Goal: Browse casually: Explore the website without a specific task or goal

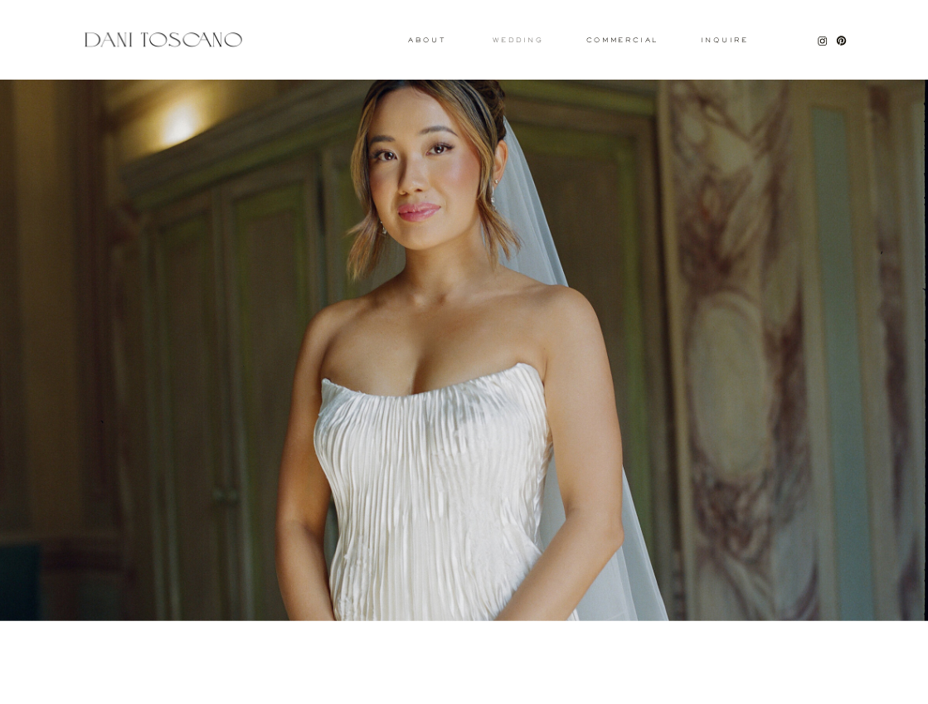
click at [528, 40] on h3 "wedding" at bounding box center [518, 40] width 51 height 6
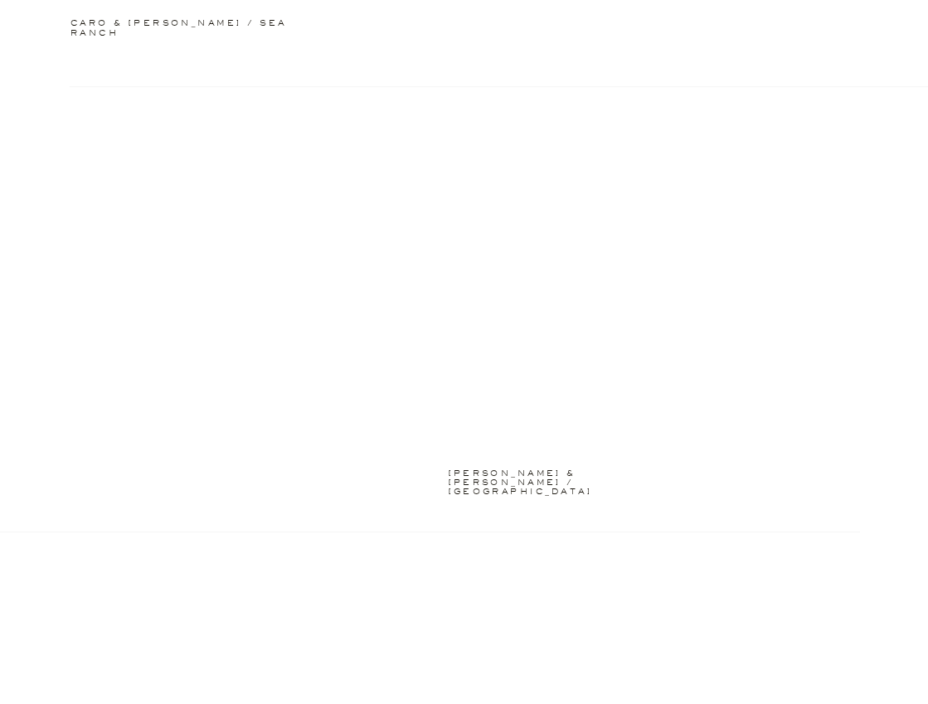
scroll to position [1785, 0]
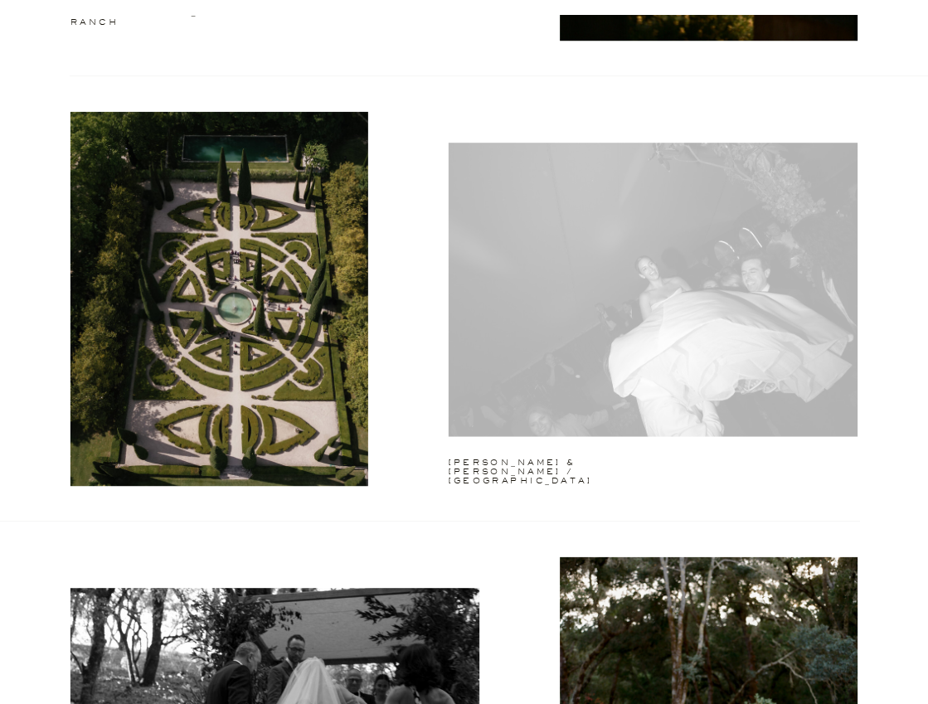
click at [514, 324] on div at bounding box center [653, 290] width 409 height 294
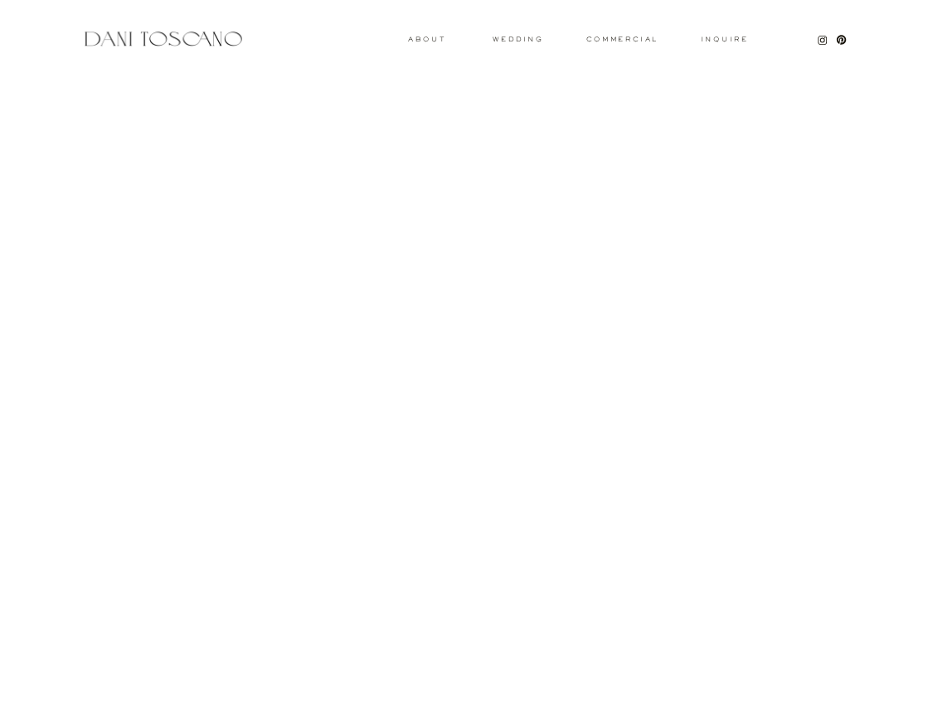
scroll to position [3926, 0]
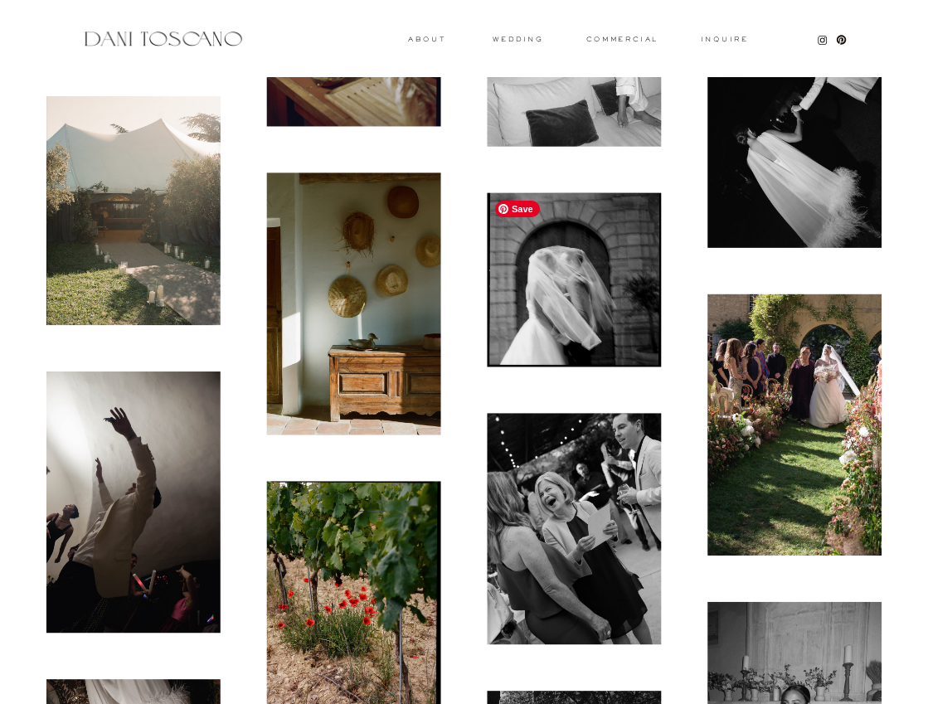
click at [544, 275] on img at bounding box center [574, 279] width 174 height 174
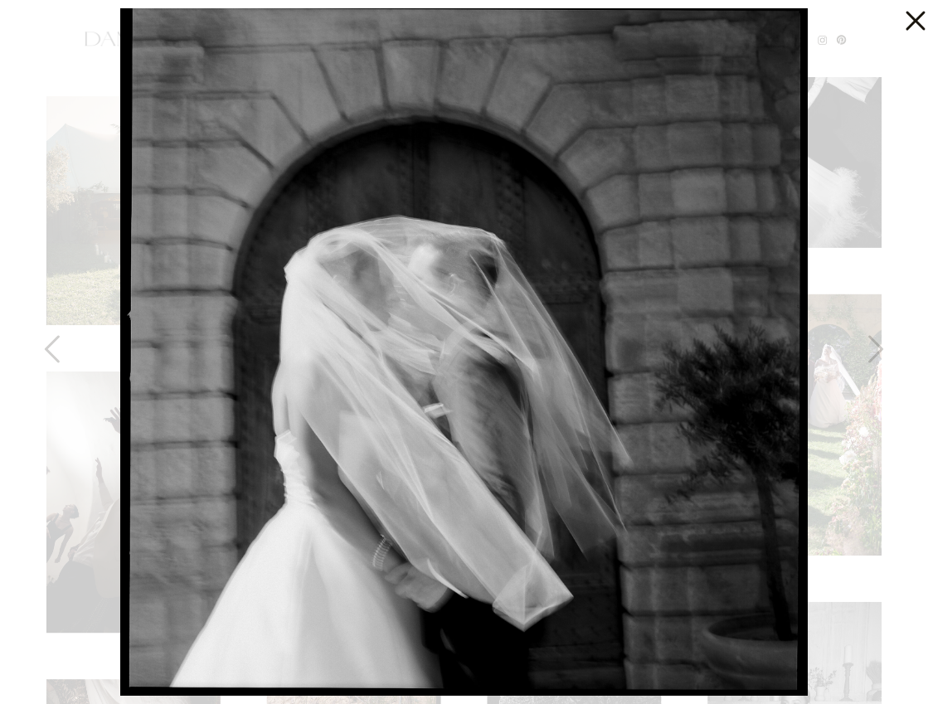
click at [857, 108] on div at bounding box center [464, 352] width 928 height 704
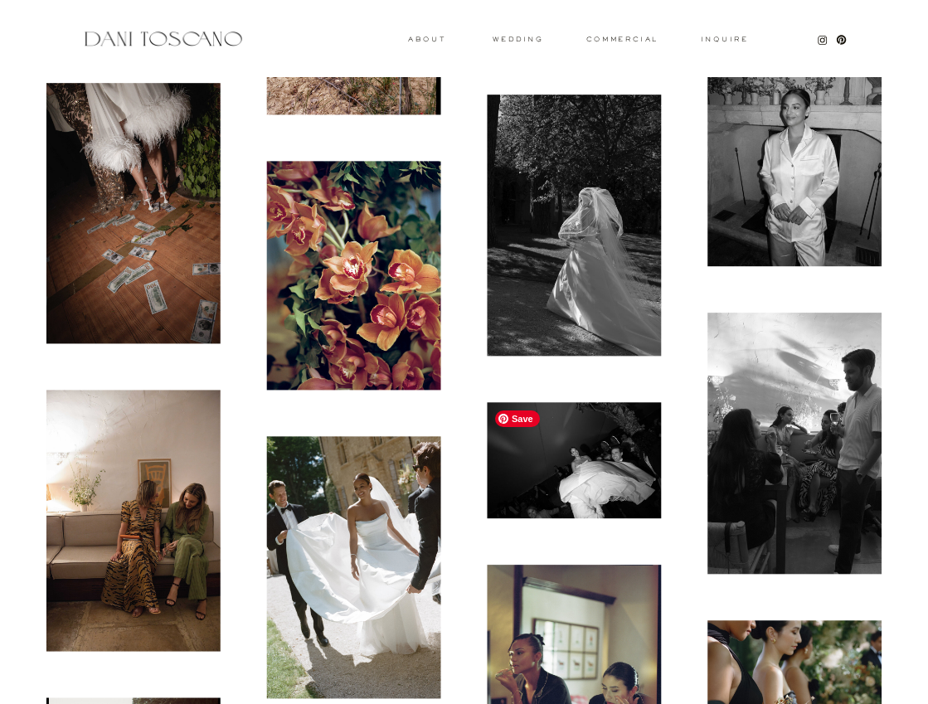
scroll to position [4511, 0]
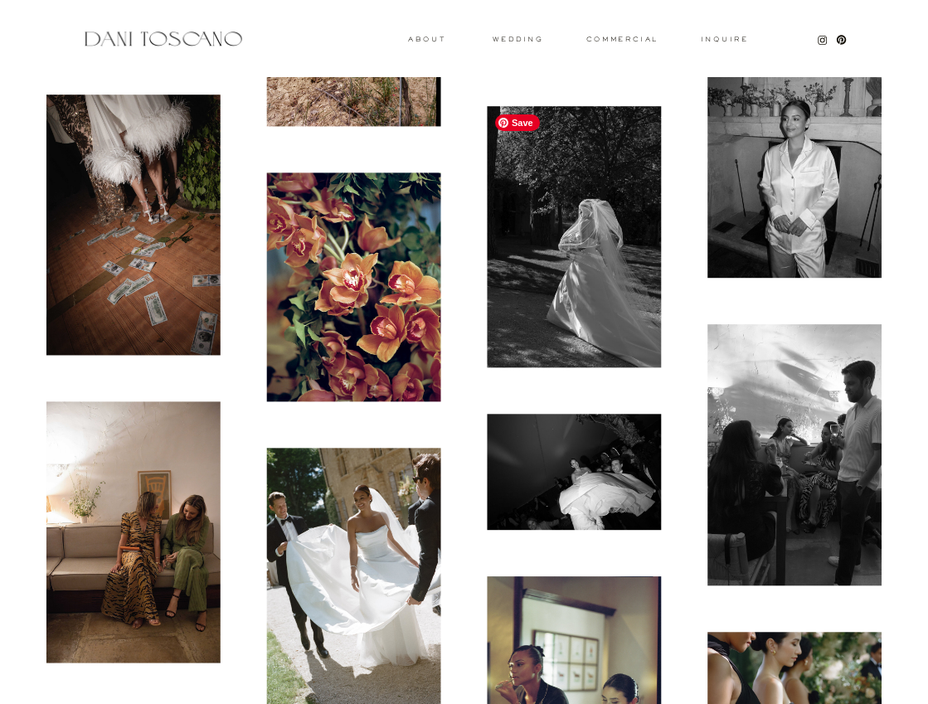
click at [597, 238] on img at bounding box center [574, 236] width 174 height 261
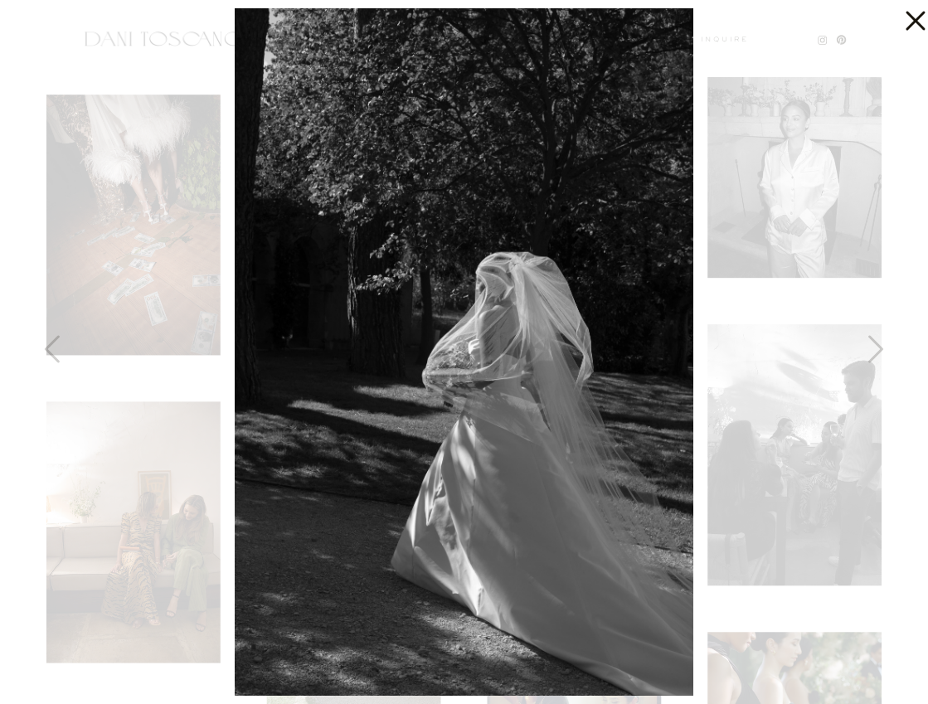
click at [748, 154] on div at bounding box center [464, 352] width 928 height 704
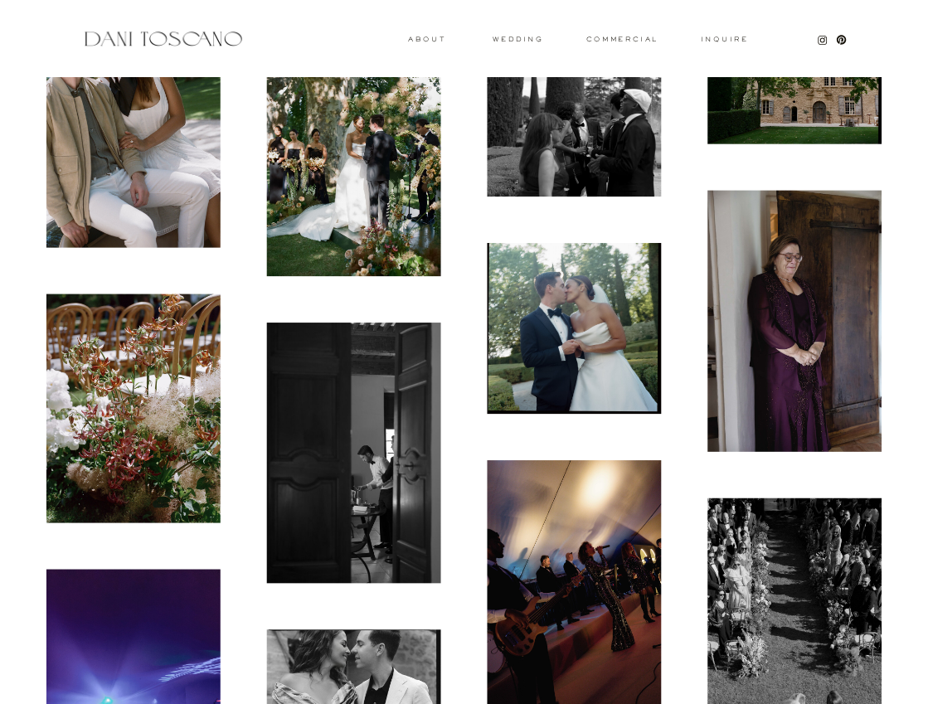
scroll to position [11209, 0]
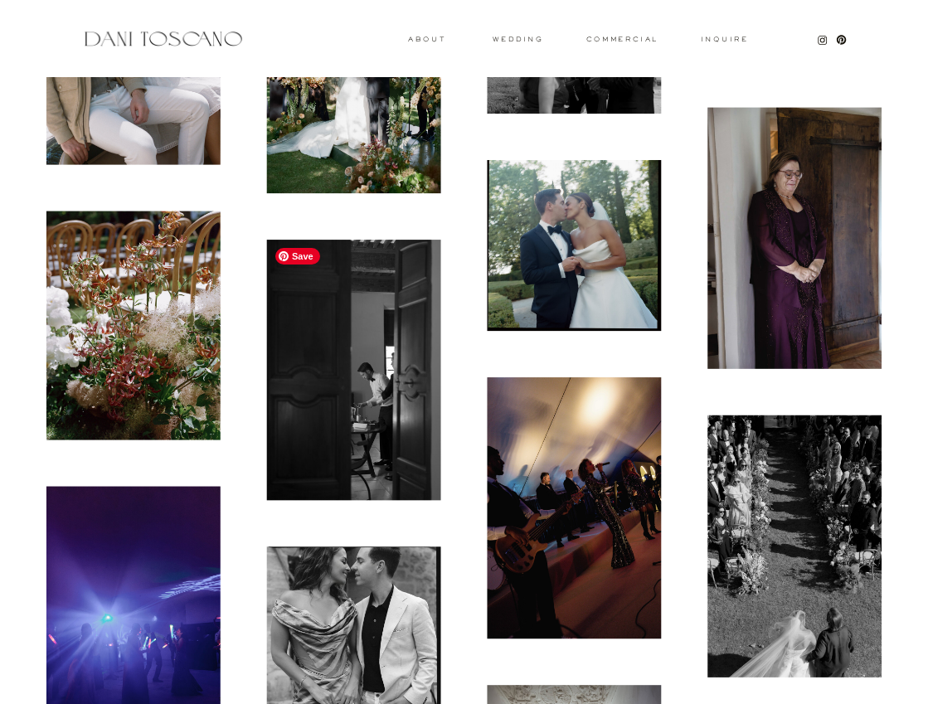
click at [303, 261] on span "Save" at bounding box center [297, 256] width 45 height 17
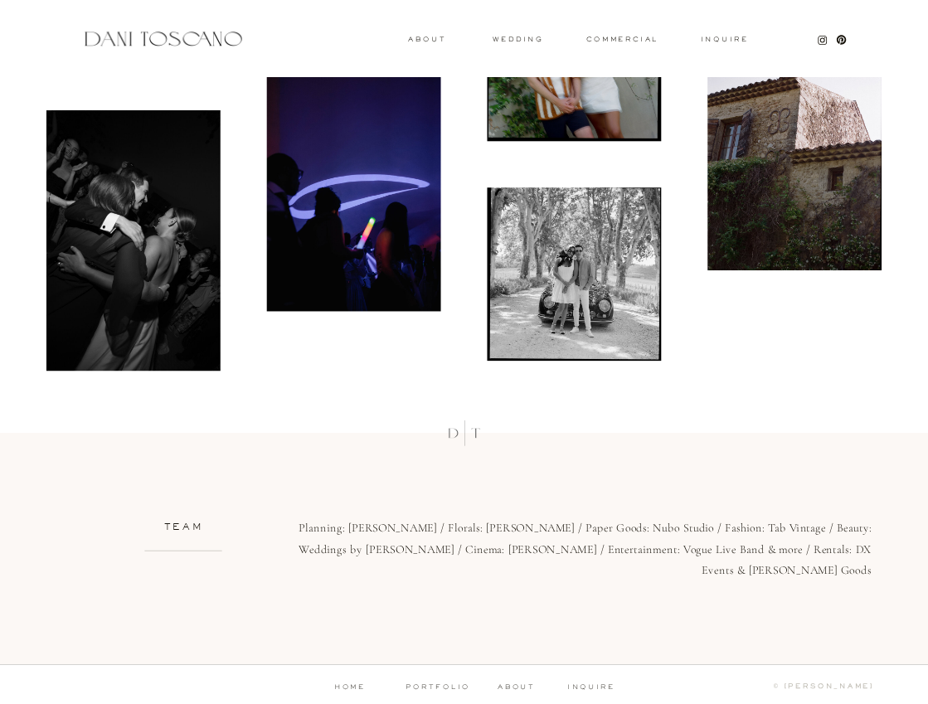
scroll to position [13112, 0]
